Goal: Task Accomplishment & Management: Use online tool/utility

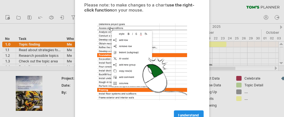
click at [186, 115] on span "I understand" at bounding box center [188, 115] width 21 height 4
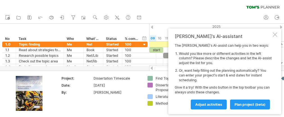
click at [275, 34] on div at bounding box center [275, 34] width 4 height 4
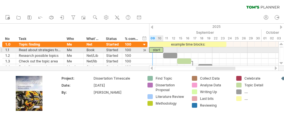
click at [154, 49] on div "start" at bounding box center [156, 49] width 14 height 5
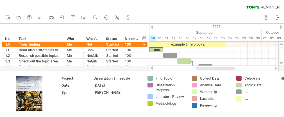
click at [275, 68] on div at bounding box center [276, 68] width 4 height 4
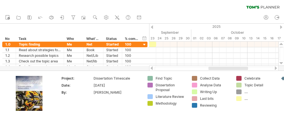
click at [275, 68] on div at bounding box center [276, 68] width 4 height 4
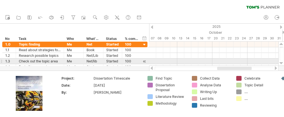
click at [281, 63] on div at bounding box center [282, 63] width 4 height 4
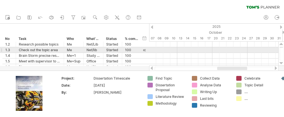
click at [281, 63] on div at bounding box center [282, 63] width 4 height 4
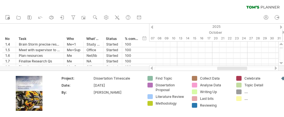
click at [281, 63] on div at bounding box center [282, 63] width 4 height 4
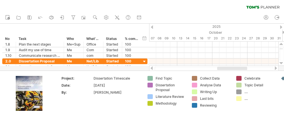
click at [281, 63] on div at bounding box center [282, 63] width 4 height 4
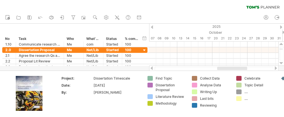
click at [281, 63] on div at bounding box center [282, 63] width 4 height 4
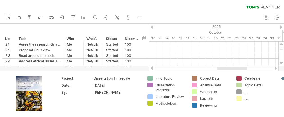
click at [281, 63] on div at bounding box center [282, 63] width 4 height 4
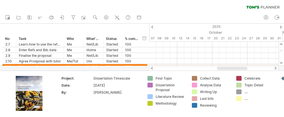
click at [281, 63] on div at bounding box center [282, 63] width 4 height 4
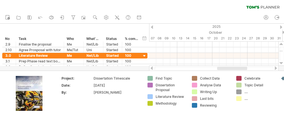
click at [281, 63] on div at bounding box center [282, 63] width 4 height 4
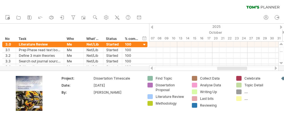
click at [281, 63] on div at bounding box center [282, 63] width 4 height 4
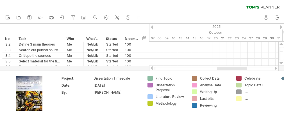
click at [281, 63] on div at bounding box center [282, 63] width 4 height 4
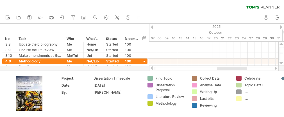
click at [281, 63] on div at bounding box center [282, 63] width 4 height 4
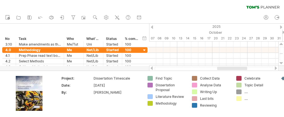
click at [281, 63] on div at bounding box center [282, 63] width 4 height 4
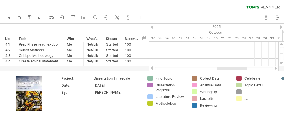
click at [281, 63] on div at bounding box center [282, 63] width 4 height 4
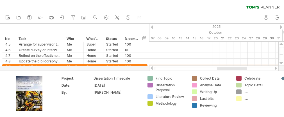
click at [281, 63] on div at bounding box center [282, 63] width 4 height 4
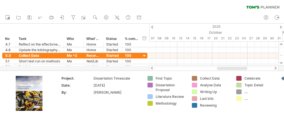
click at [281, 63] on div at bounding box center [282, 63] width 4 height 4
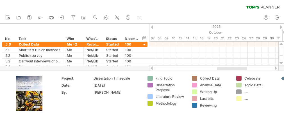
click at [281, 63] on div at bounding box center [282, 63] width 4 height 4
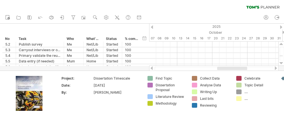
click at [281, 63] on div at bounding box center [282, 63] width 4 height 4
